Goal: Task Accomplishment & Management: Manage account settings

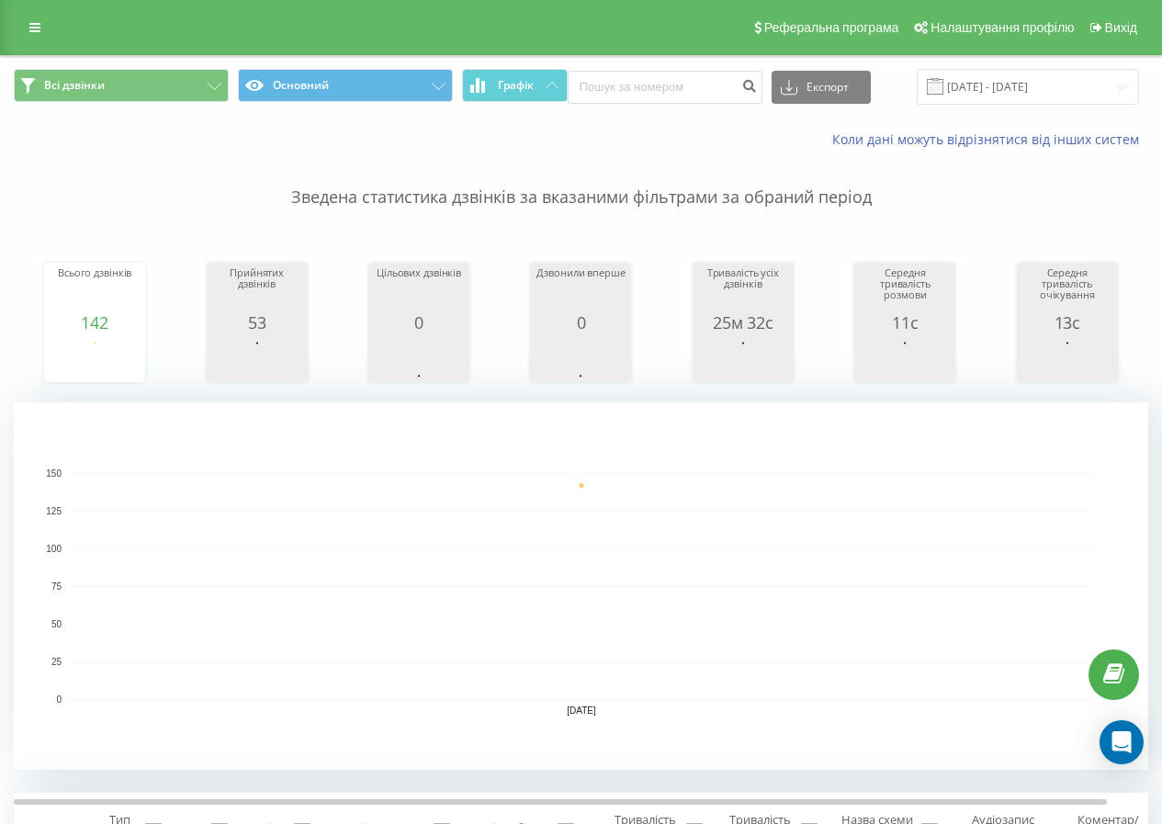
click at [30, 4] on div "Реферальна програма Налаштування профілю Вихід" at bounding box center [581, 27] width 1162 height 55
